Goal: Check status: Check status

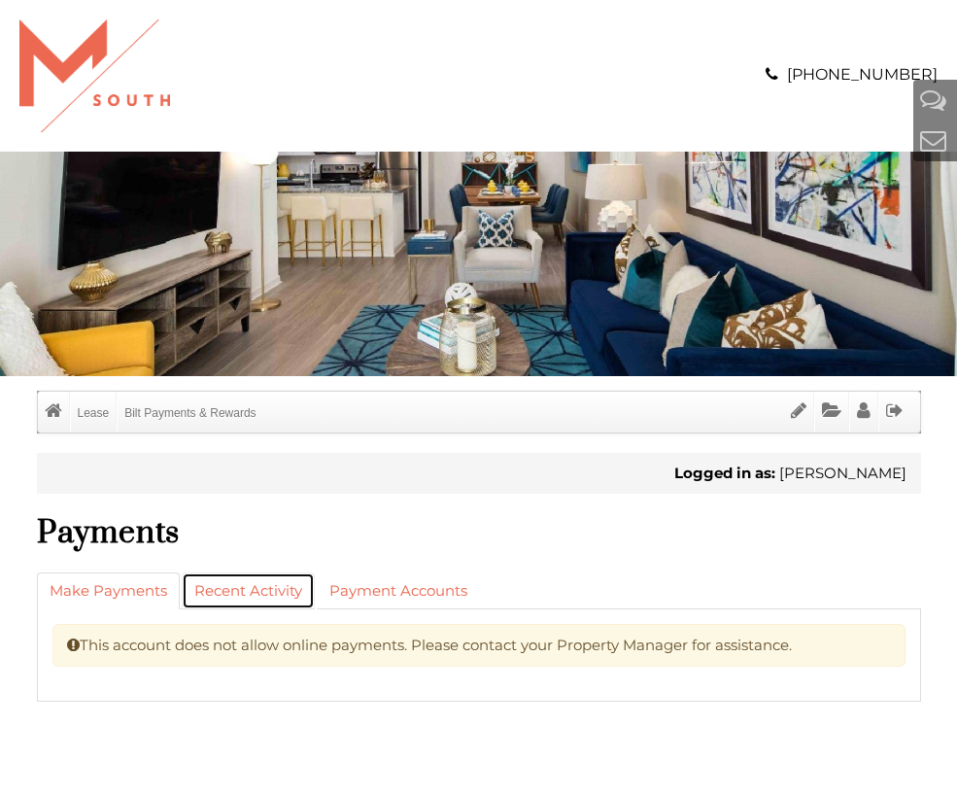
click at [284, 595] on link "Recent Activity" at bounding box center [248, 590] width 133 height 37
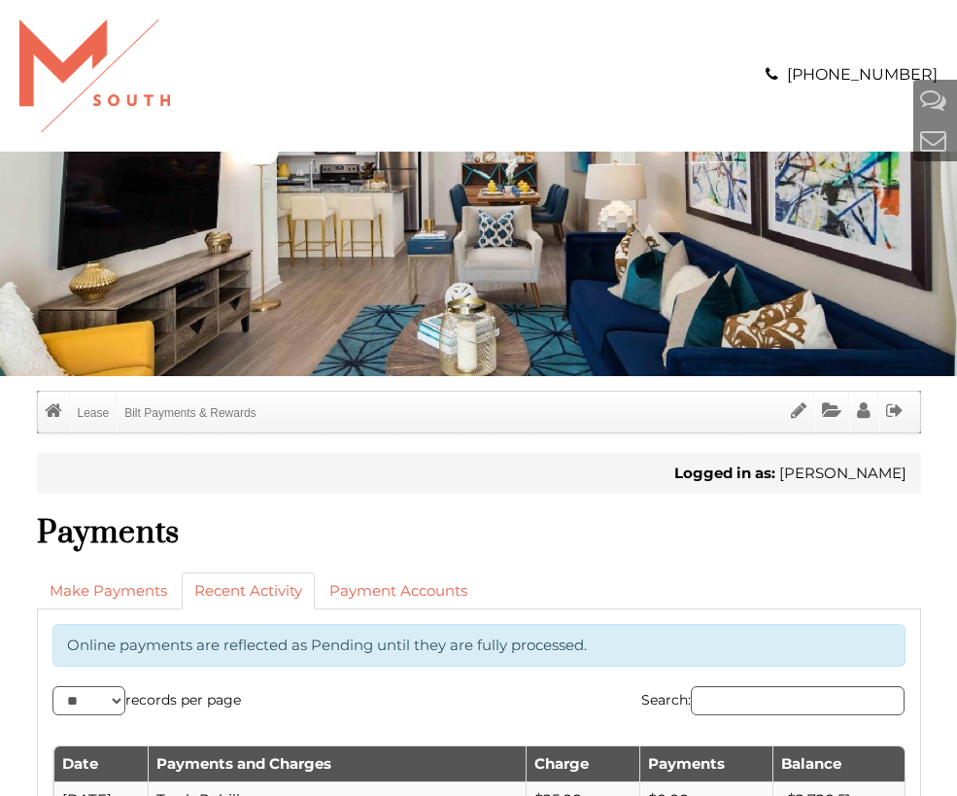
scroll to position [648, 0]
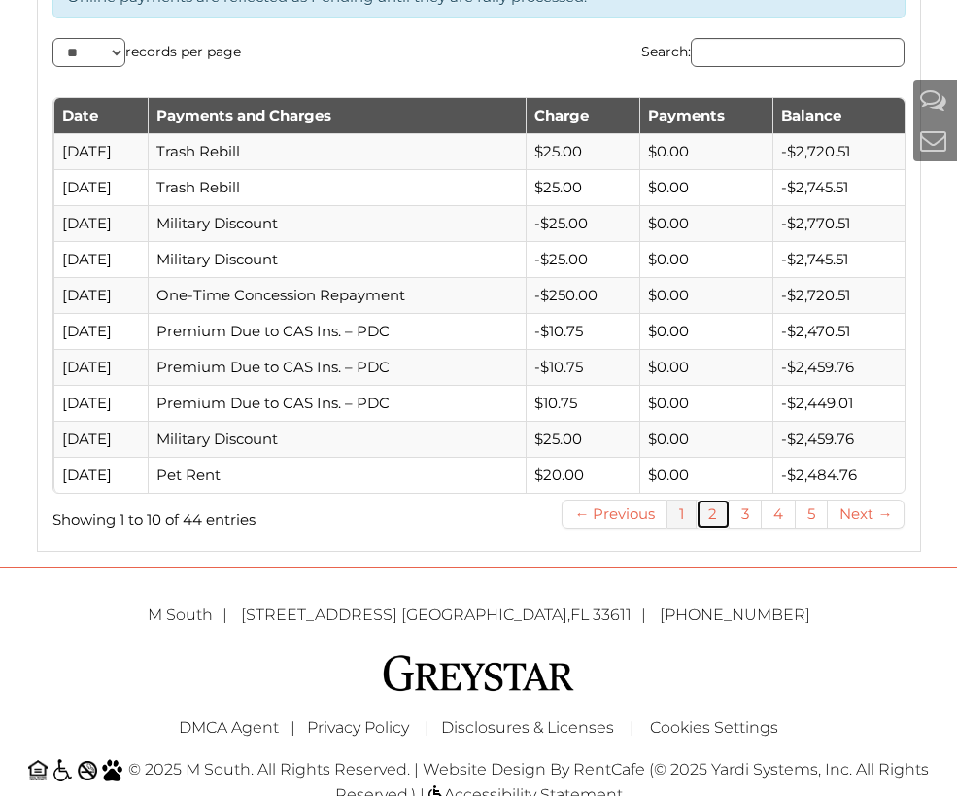
click at [719, 521] on link "2" at bounding box center [713, 513] width 33 height 29
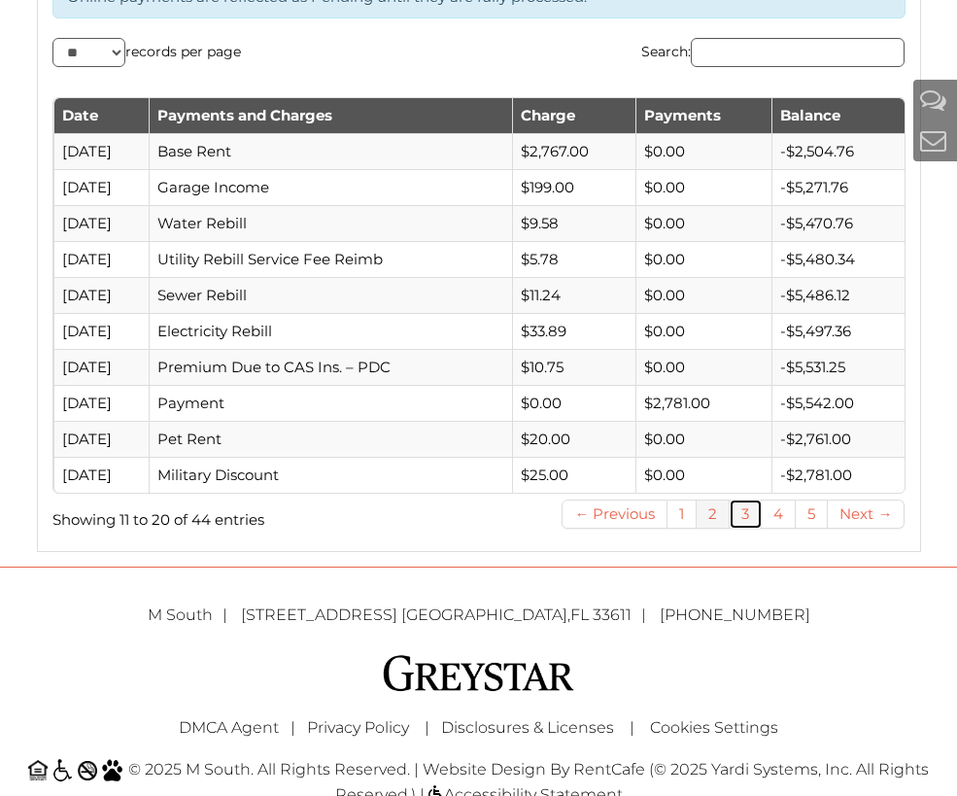
click at [735, 517] on link "3" at bounding box center [746, 513] width 32 height 29
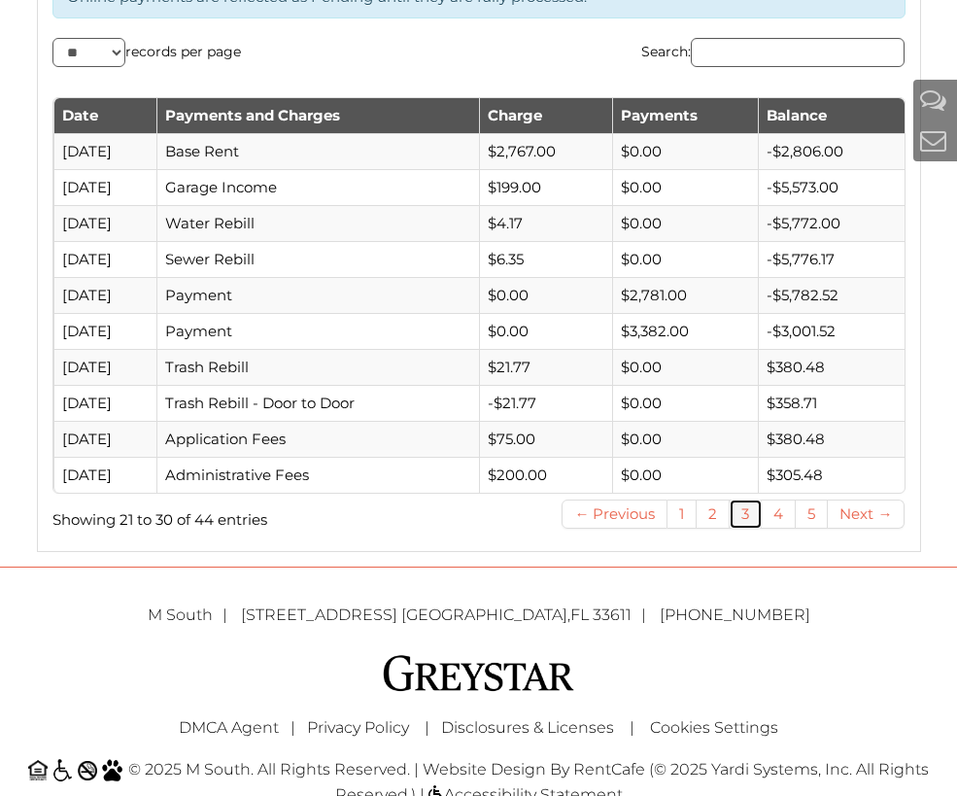
click at [747, 517] on link "3" at bounding box center [746, 513] width 32 height 29
click at [769, 521] on link "4" at bounding box center [779, 513] width 34 height 29
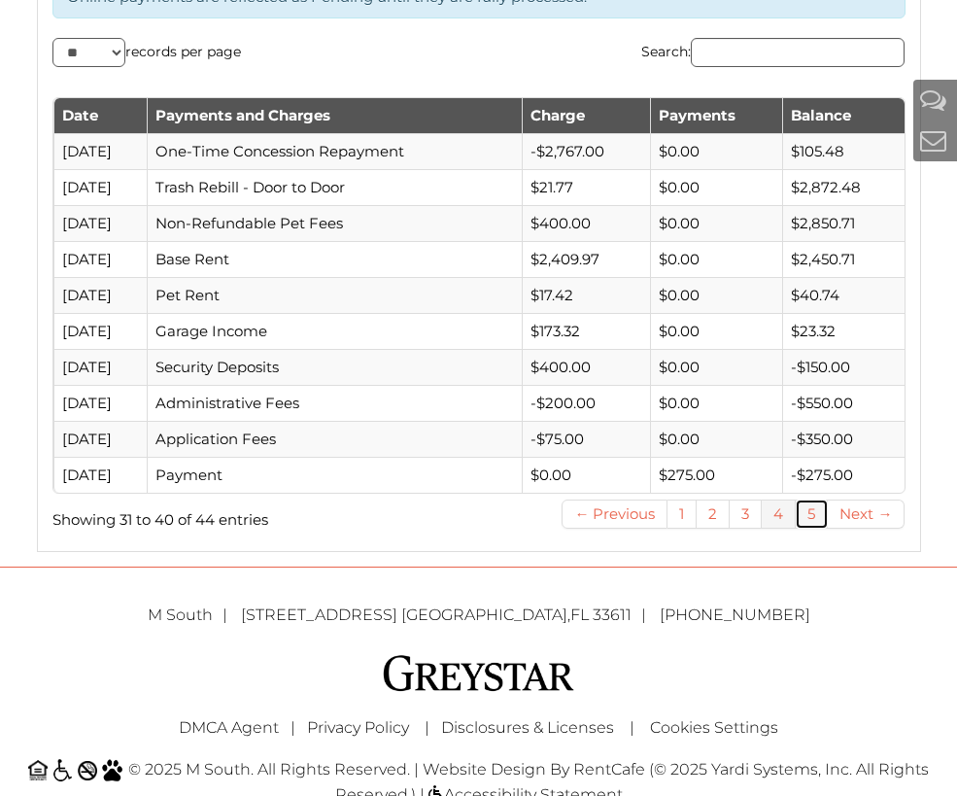
click at [802, 521] on link "5" at bounding box center [812, 513] width 32 height 29
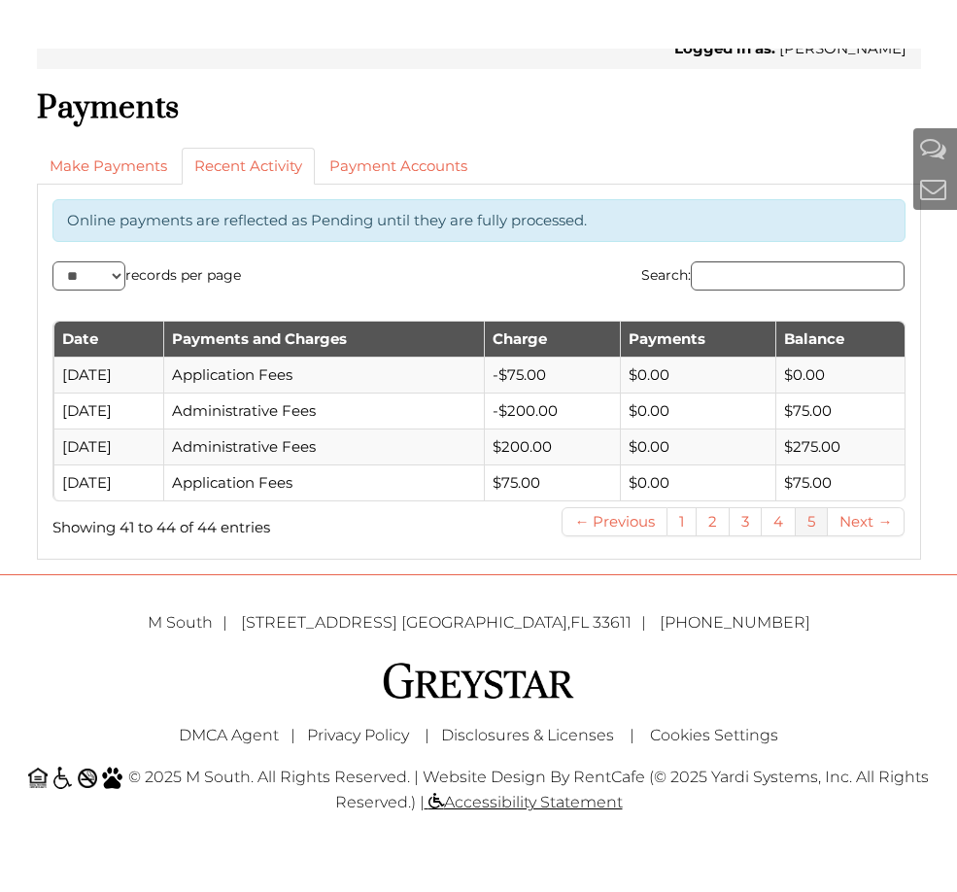
scroll to position [473, 0]
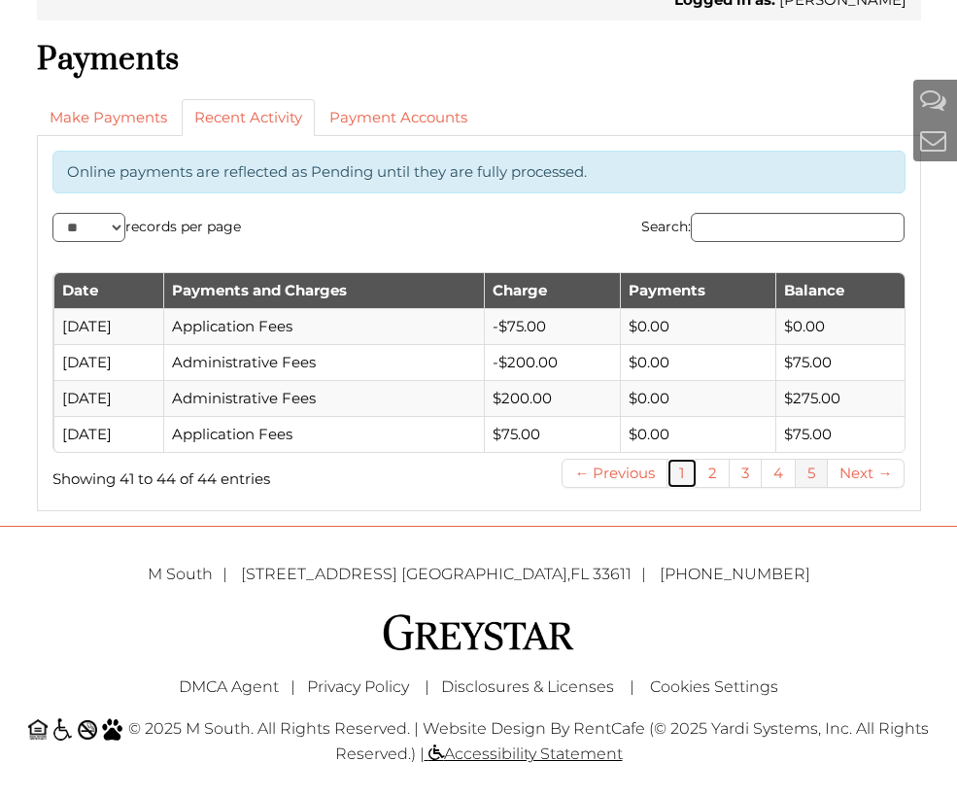
click at [676, 471] on link "1" at bounding box center [682, 473] width 29 height 29
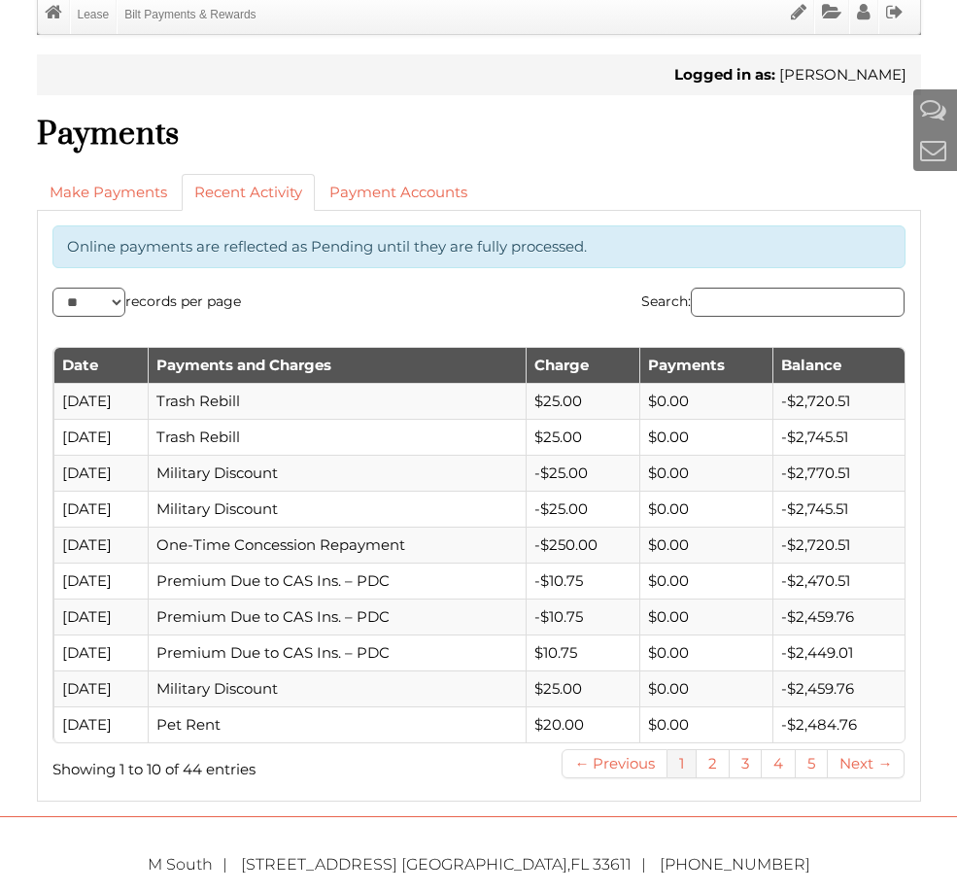
scroll to position [402, 0]
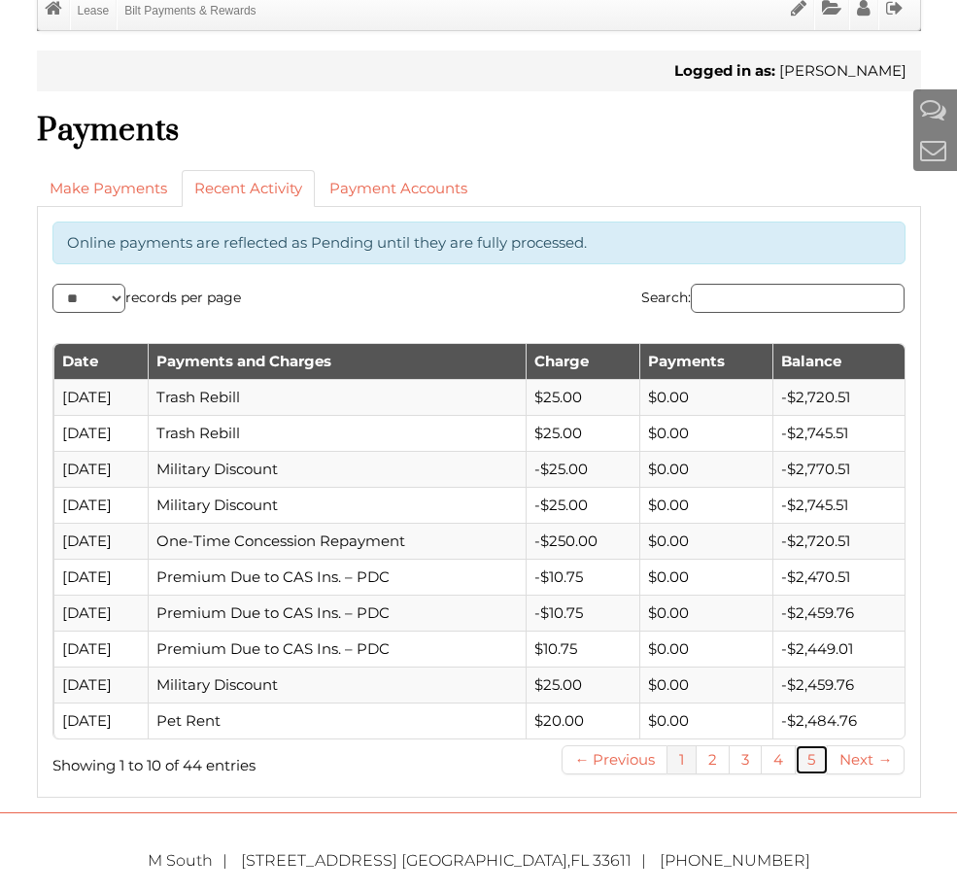
click at [807, 763] on link "5" at bounding box center [812, 759] width 32 height 29
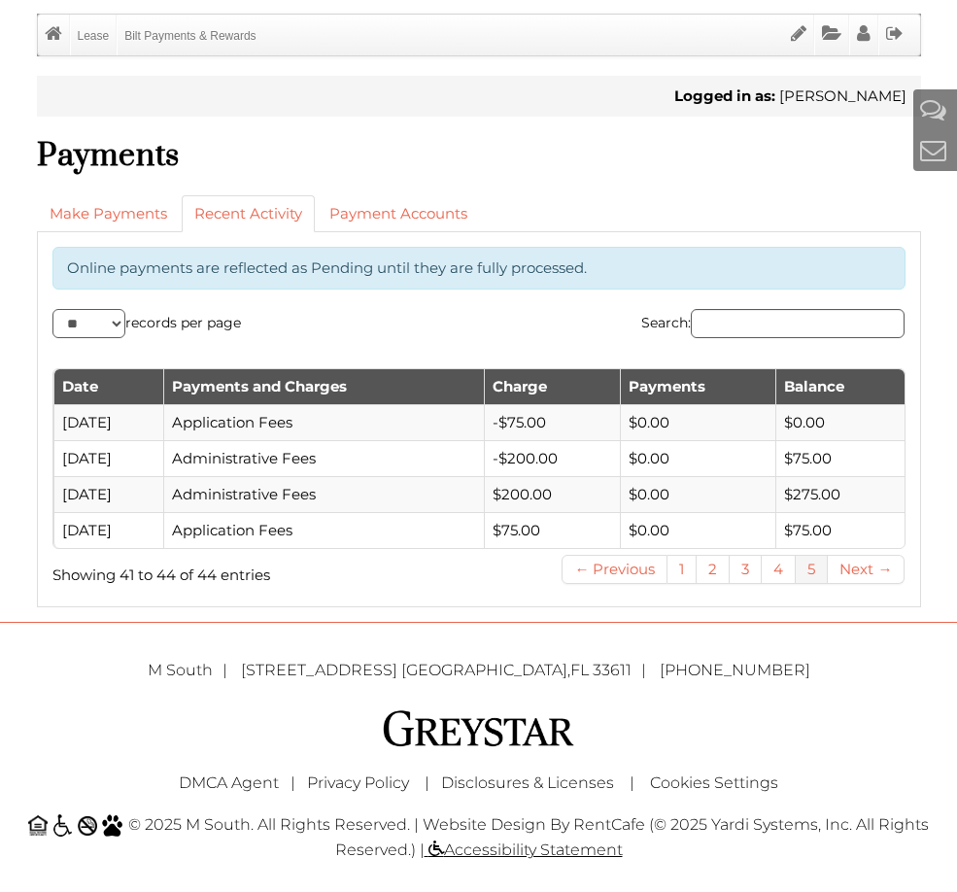
scroll to position [377, 0]
click at [711, 575] on link "2" at bounding box center [713, 569] width 33 height 29
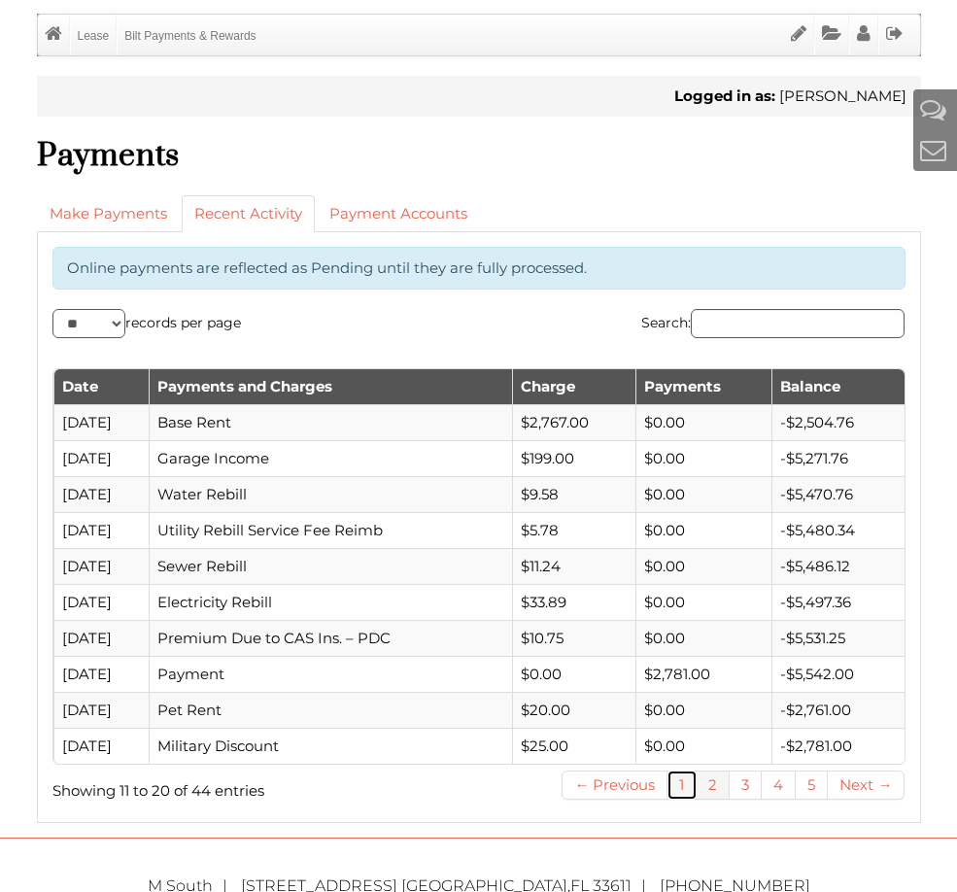
click at [689, 786] on link "1" at bounding box center [682, 785] width 29 height 29
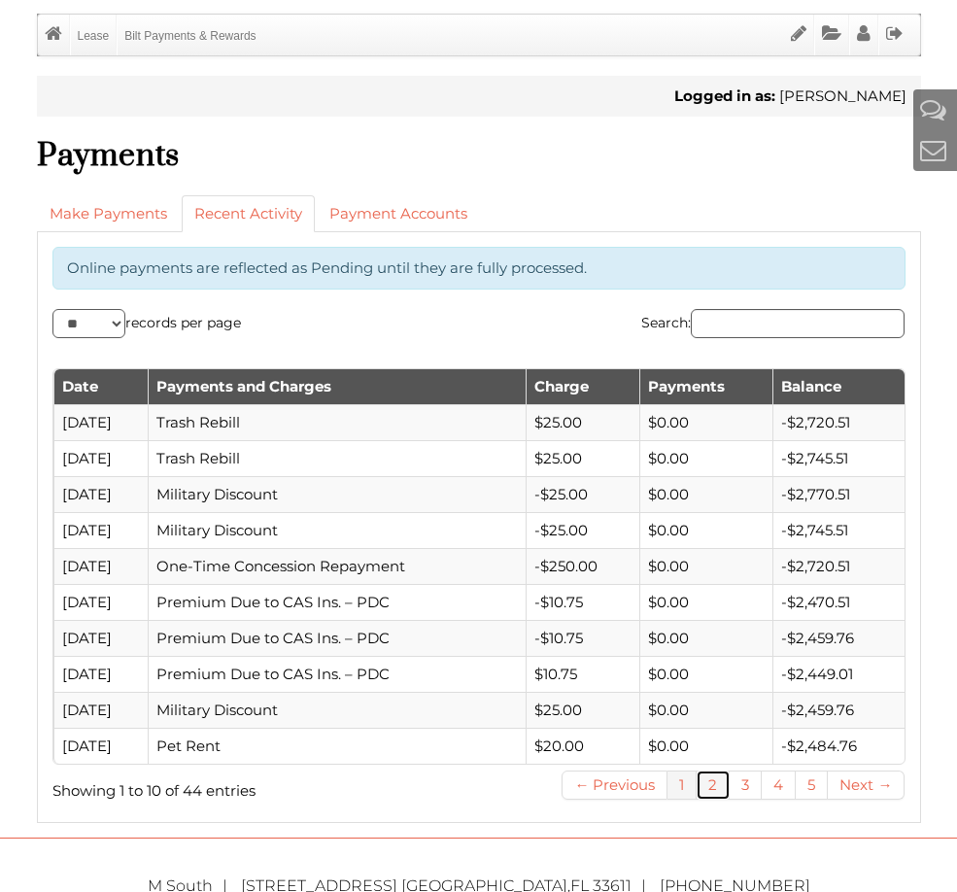
click at [706, 786] on link "2" at bounding box center [713, 785] width 33 height 29
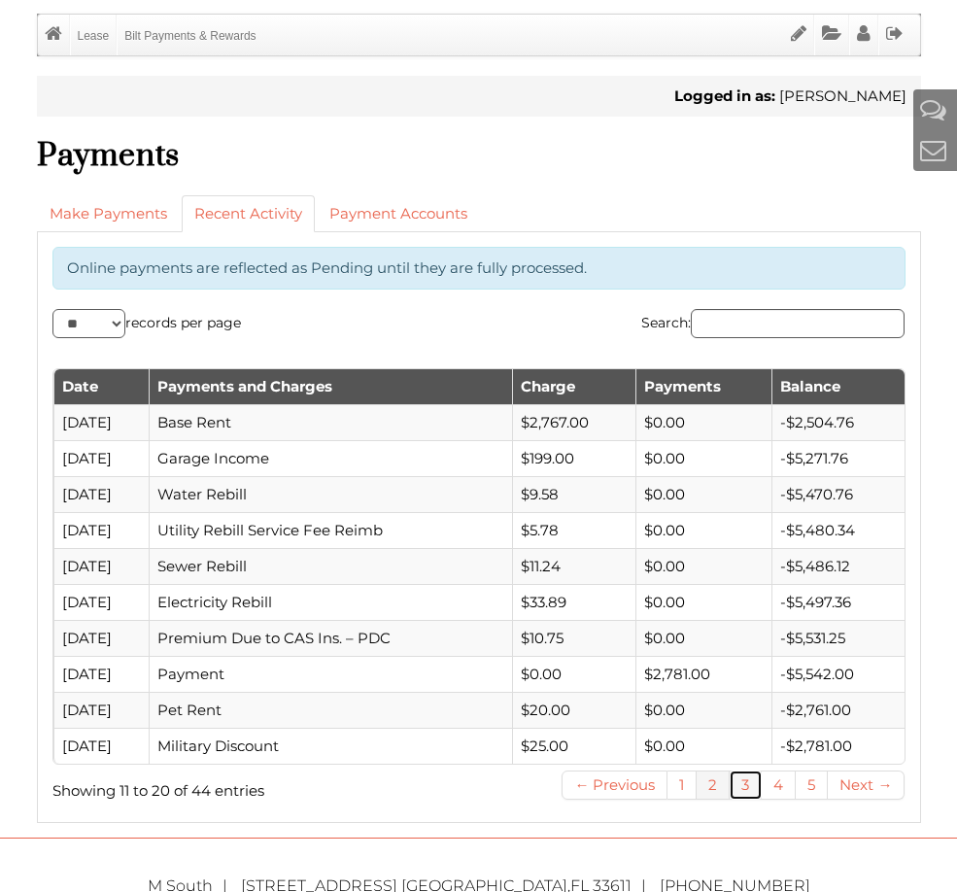
click at [740, 792] on link "3" at bounding box center [746, 785] width 32 height 29
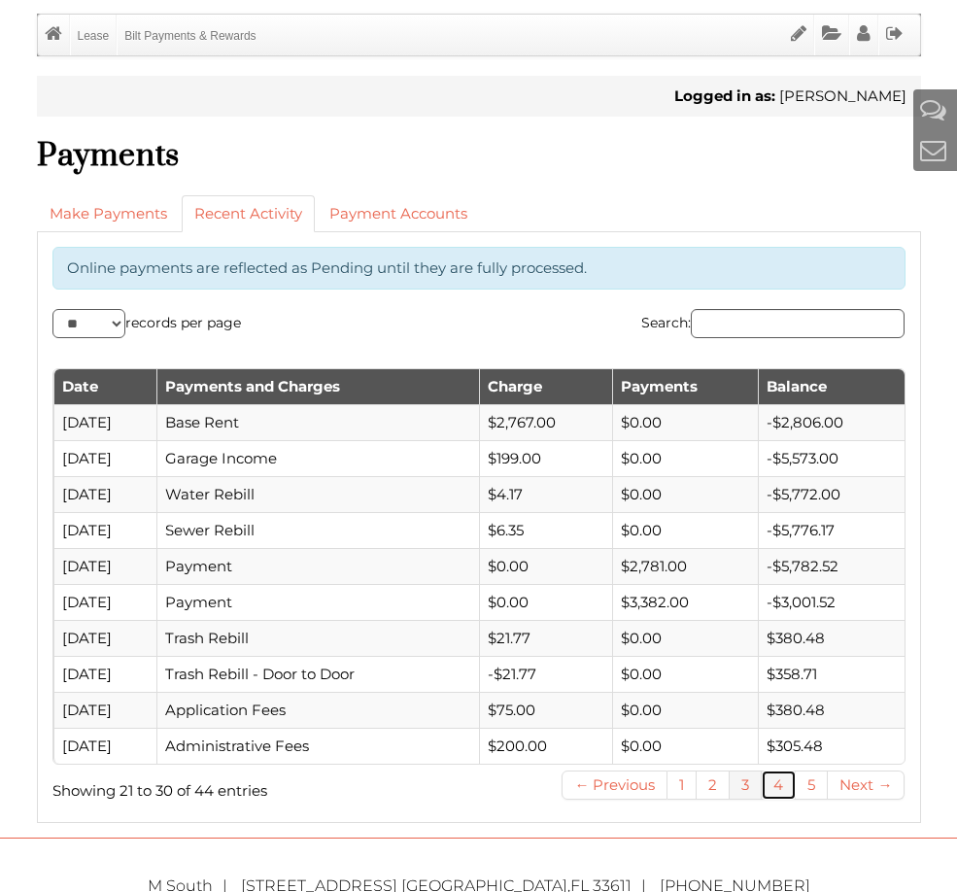
click at [775, 794] on link "4" at bounding box center [779, 785] width 34 height 29
